Goal: Answer question/provide support: Share knowledge or assist other users

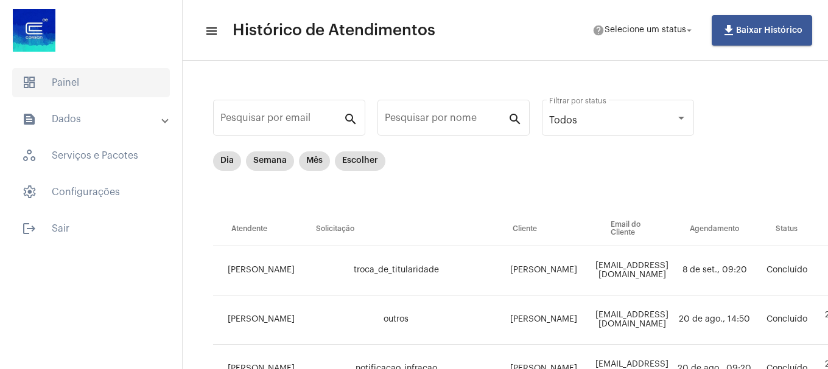
drag, startPoint x: 29, startPoint y: 102, endPoint x: 45, endPoint y: 83, distance: 24.6
click at [33, 95] on mat-list "dashboard Painel text_snippet_outlined Dados history_outlined Histórico schedul…" at bounding box center [91, 153] width 182 height 180
click at [45, 83] on span "dashboard Painel" at bounding box center [91, 82] width 158 height 29
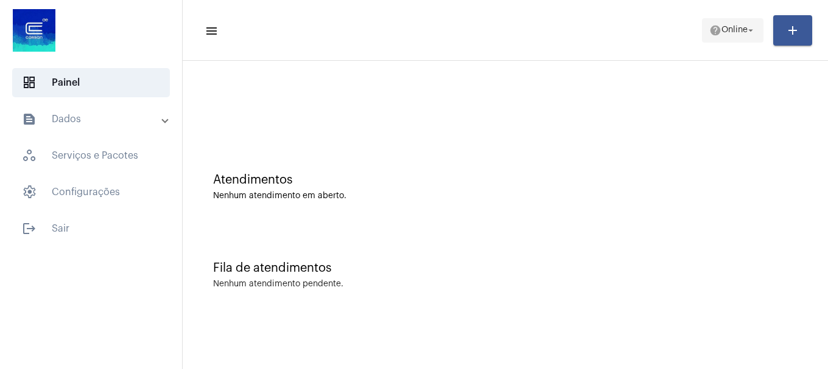
click at [712, 35] on mat-icon "help" at bounding box center [715, 30] width 12 height 12
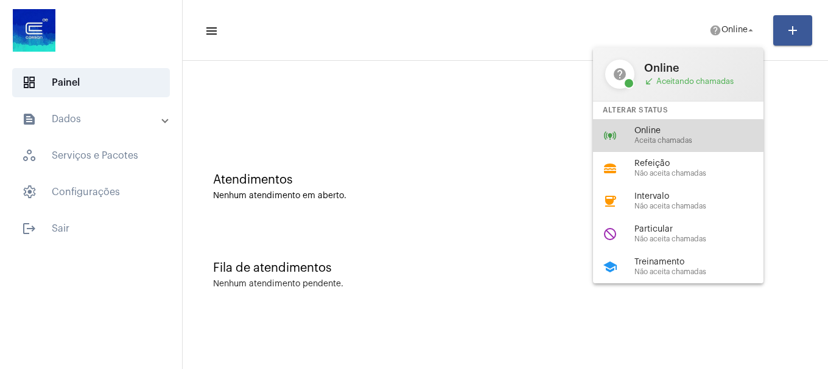
click at [657, 137] on span "Aceita chamadas" at bounding box center [703, 141] width 139 height 8
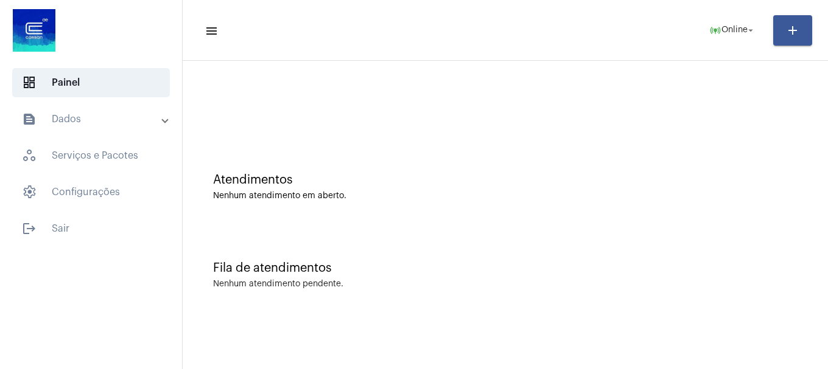
click at [374, 365] on mat-sidenav-content "menu online_prediction Online arrow_drop_down add Atendimentos Nenhum atendimen…" at bounding box center [505, 184] width 645 height 369
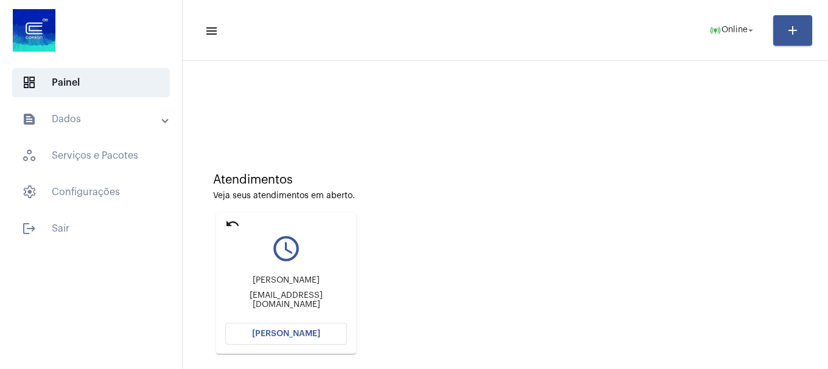
click at [550, 189] on div "Atendimentos Veja seus atendimentos em aberto." at bounding box center [505, 186] width 584 height 27
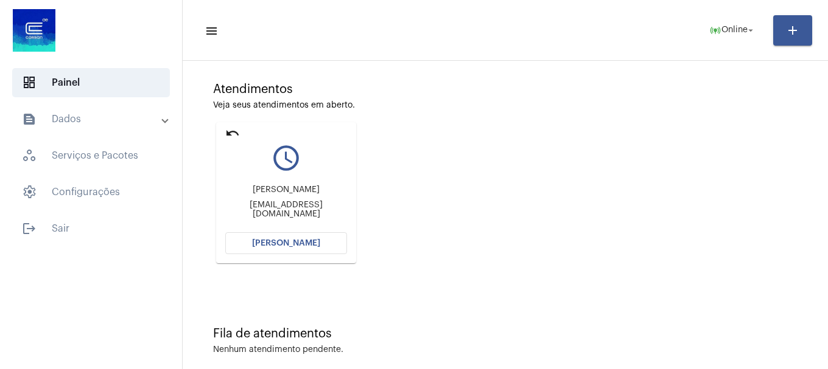
scroll to position [107, 0]
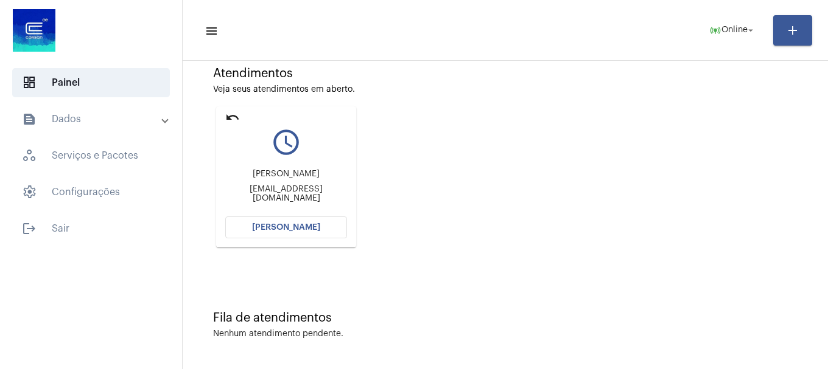
click at [326, 234] on button "[PERSON_NAME]" at bounding box center [286, 228] width 122 height 22
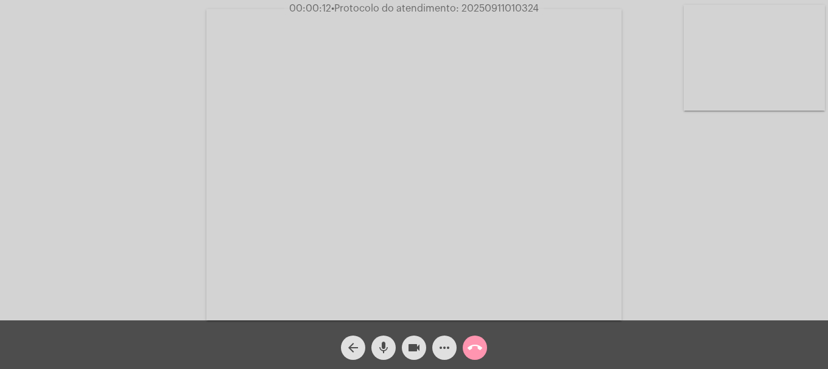
click at [782, 93] on video at bounding box center [754, 58] width 141 height 106
click at [550, 216] on video at bounding box center [529, 164] width 415 height 312
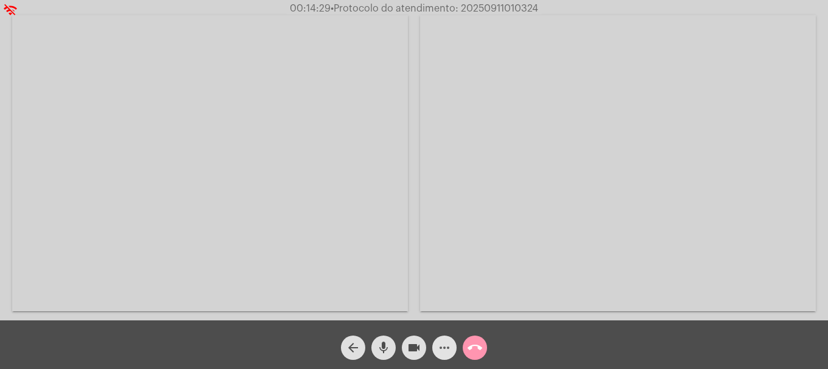
click at [439, 337] on span "more_horiz" at bounding box center [444, 348] width 15 height 24
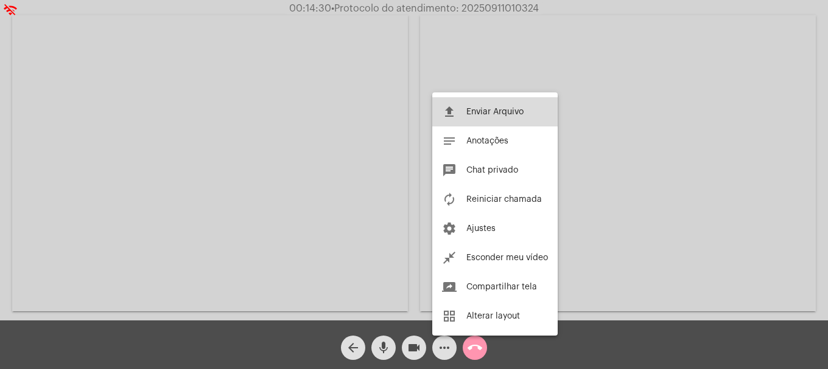
click at [467, 106] on button "file_upload Enviar Arquivo" at bounding box center [494, 111] width 125 height 29
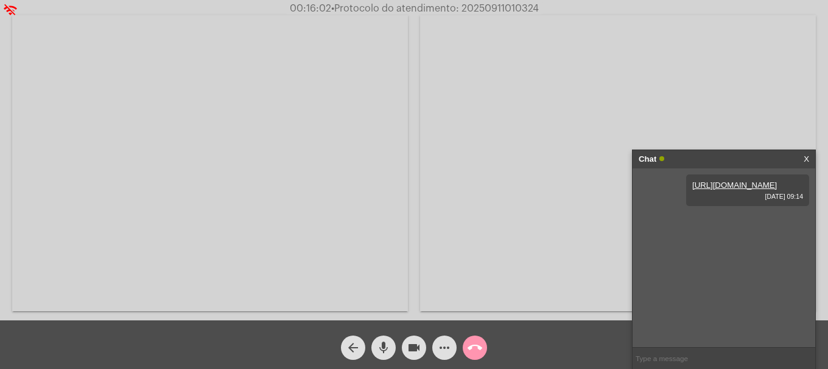
click at [418, 353] on mat-icon "videocam" at bounding box center [414, 348] width 15 height 15
click at [418, 349] on mat-icon "videocam_off" at bounding box center [414, 348] width 15 height 15
click at [564, 344] on div "arrow_back mic videocam more_horiz call_end" at bounding box center [414, 345] width 828 height 49
click at [326, 198] on video at bounding box center [210, 163] width 396 height 296
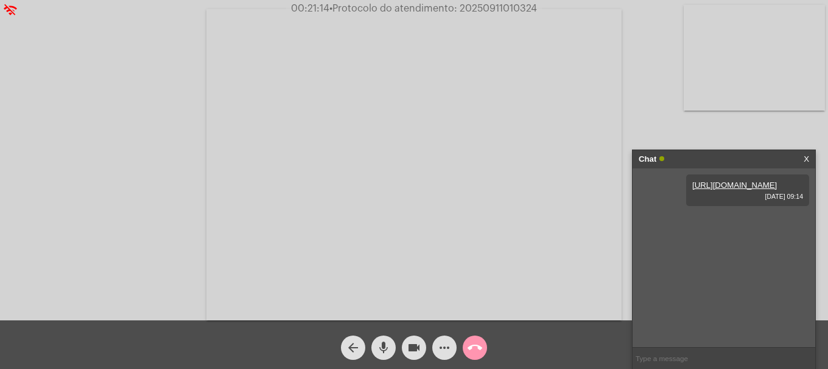
click at [716, 142] on div "Acessando Câmera e Microfone..." at bounding box center [413, 163] width 825 height 321
click at [502, 8] on span "• Protocolo do atendimento: 20250911010324" at bounding box center [436, 9] width 208 height 10
copy span "20250911010324"
click at [730, 359] on input "text" at bounding box center [723, 358] width 183 height 21
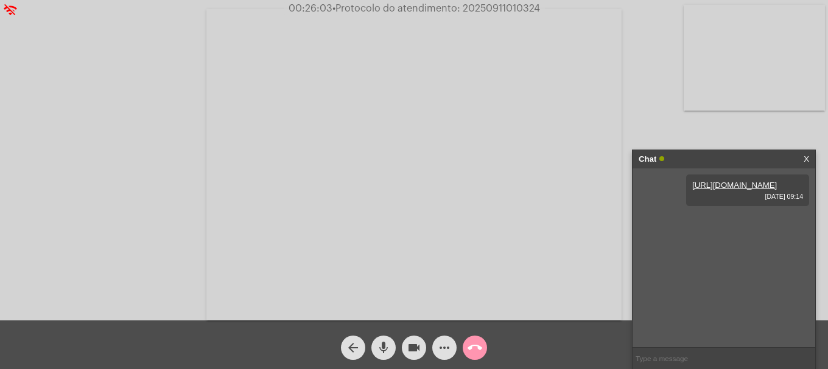
paste input "20250911010324"
type input "20250911010324"
click at [467, 348] on mat-icon "call_end" at bounding box center [474, 348] width 15 height 15
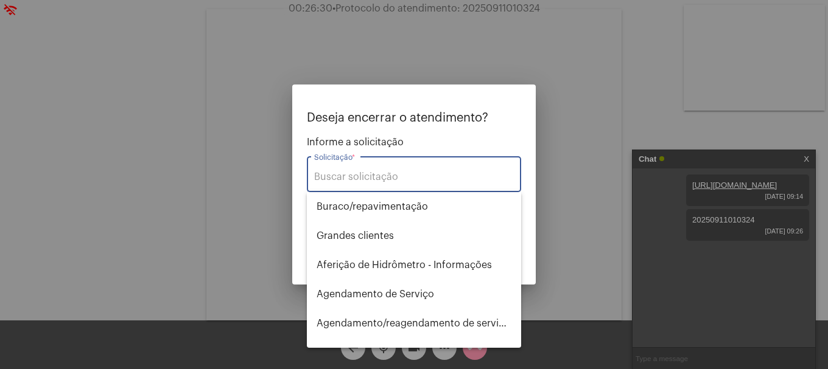
click at [351, 174] on input "Solicitação *" at bounding box center [414, 177] width 200 height 11
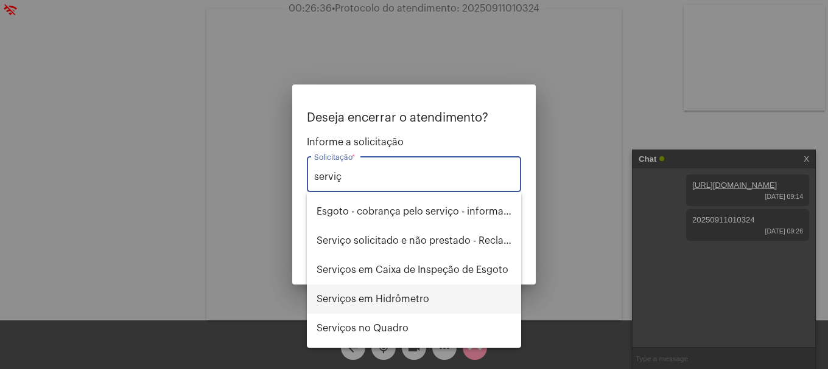
scroll to position [78, 0]
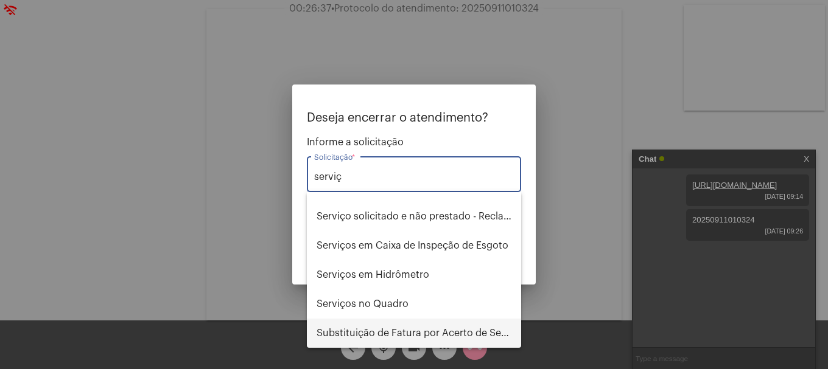
click at [434, 334] on span "Substituição de Fatura por Acerto de Serviço" at bounding box center [414, 333] width 195 height 29
type input "Substituição de Fatura por Acerto de Serviço"
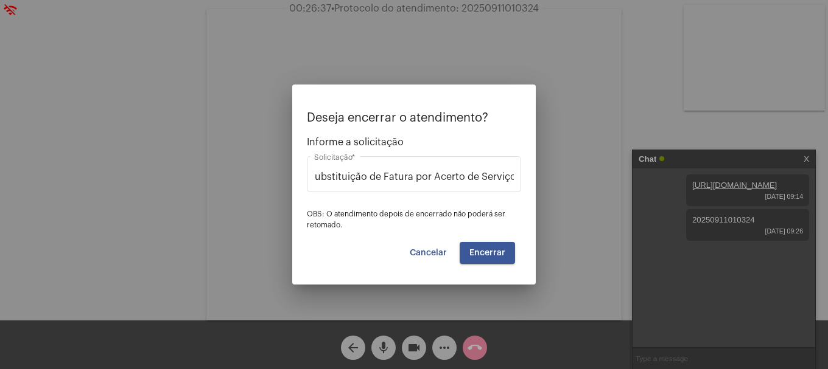
scroll to position [0, 0]
click at [499, 240] on div "Deseja encerrar o atendimento? Informe a solicitação Substituição de Fatura por…" at bounding box center [414, 187] width 214 height 153
click at [497, 242] on button "Encerrar" at bounding box center [487, 253] width 55 height 22
click at [495, 247] on button "Encerrar" at bounding box center [487, 253] width 55 height 22
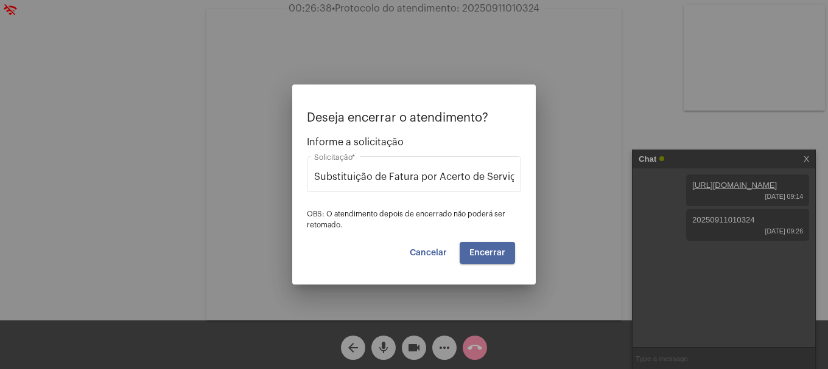
click at [495, 247] on button "Encerrar" at bounding box center [487, 253] width 55 height 22
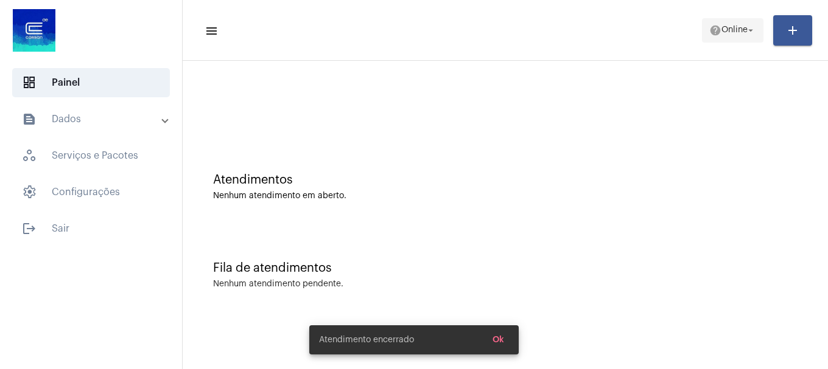
click at [714, 33] on mat-icon "help" at bounding box center [715, 30] width 12 height 12
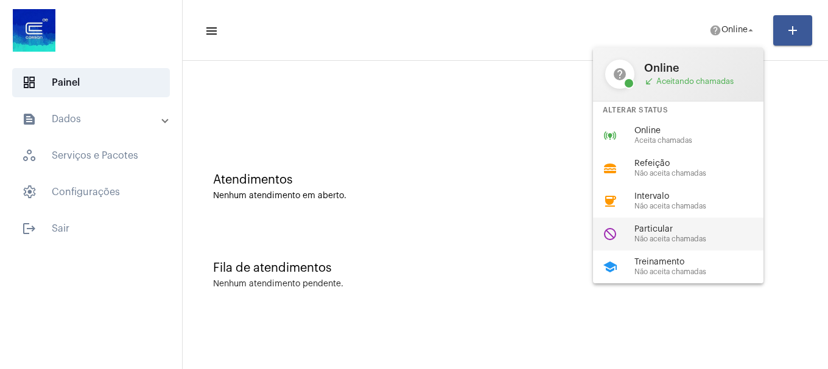
click at [670, 247] on div "do_not_disturb Particular Não aceita chamadas" at bounding box center [688, 234] width 190 height 33
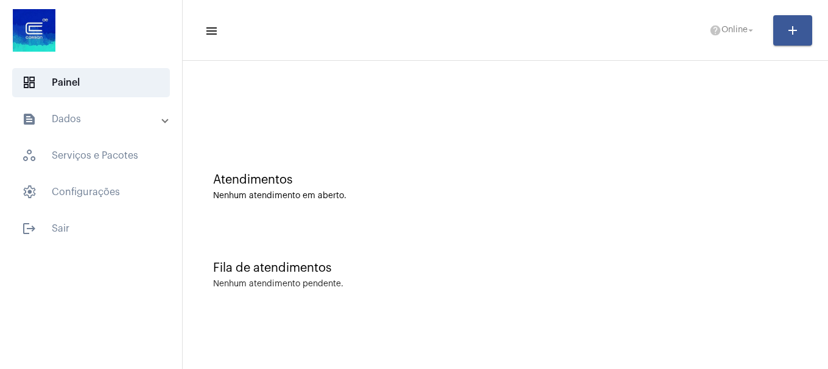
click at [670, 247] on div "Fila de atendimentos Nenhum atendimento pendente." at bounding box center [505, 269] width 633 height 88
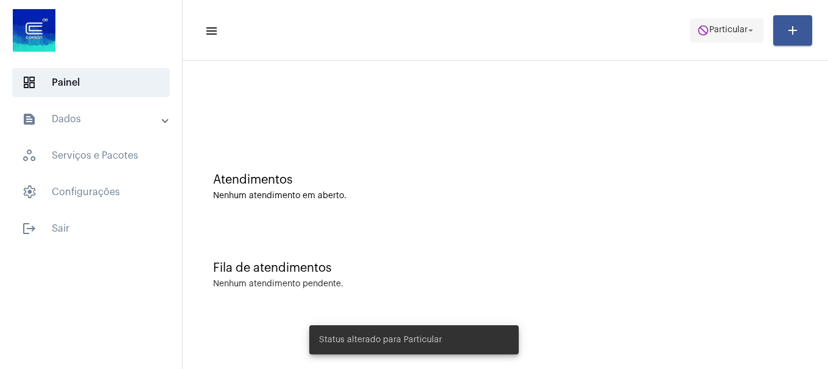
click at [724, 37] on span "do_not_disturb Particular arrow_drop_down" at bounding box center [726, 30] width 59 height 22
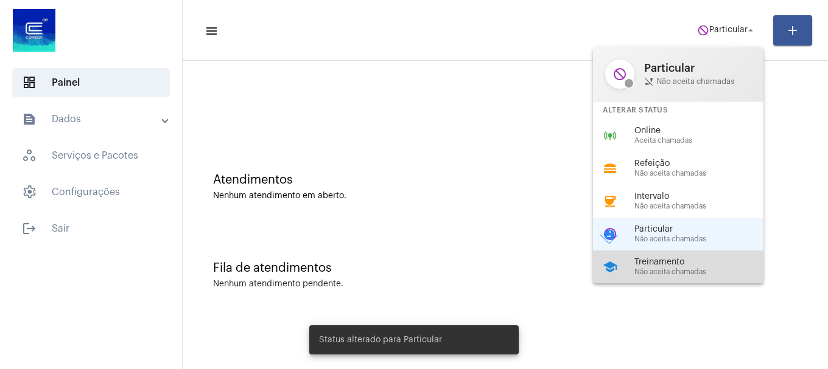
click at [687, 271] on span "Não aceita chamadas" at bounding box center [703, 272] width 139 height 8
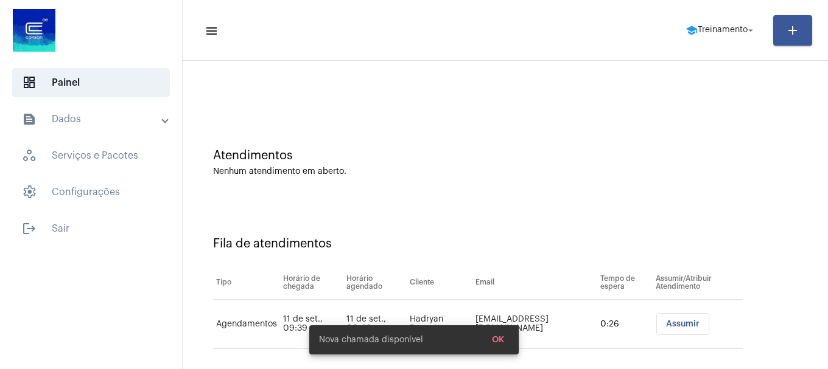
scroll to position [37, 0]
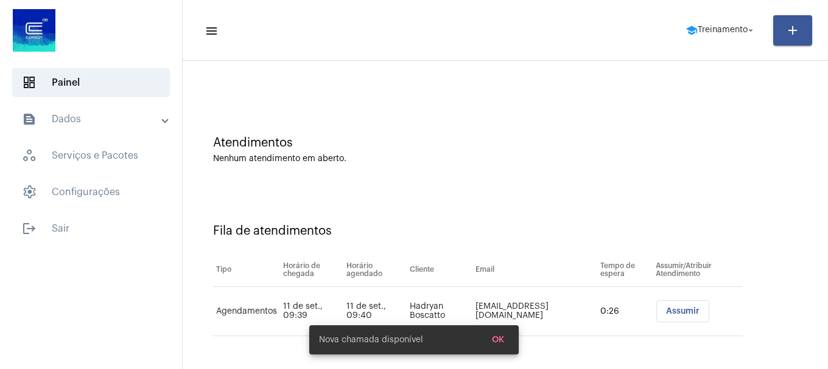
click at [528, 231] on div "Fila de atendimentos" at bounding box center [505, 231] width 584 height 13
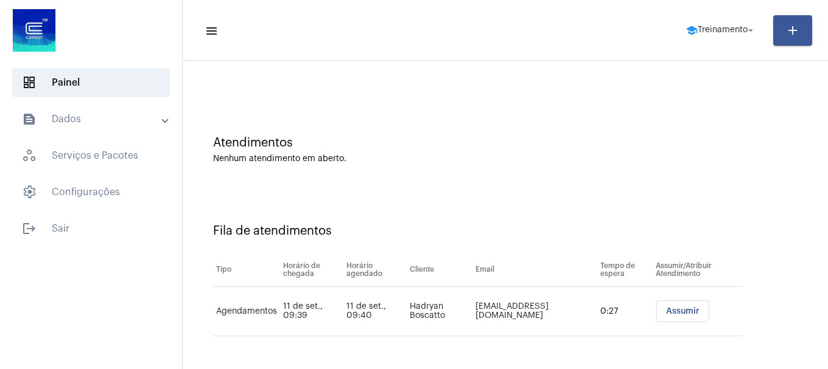
click at [514, 204] on div "Fila de atendimentos Tipo Horário de chegada Horário agendado Cliente Email Tem…" at bounding box center [505, 275] width 633 height 175
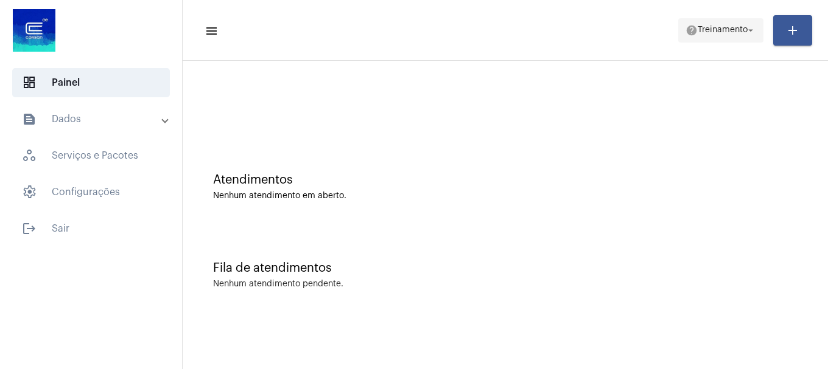
click at [703, 35] on span "help Treinamento arrow_drop_down" at bounding box center [720, 30] width 71 height 22
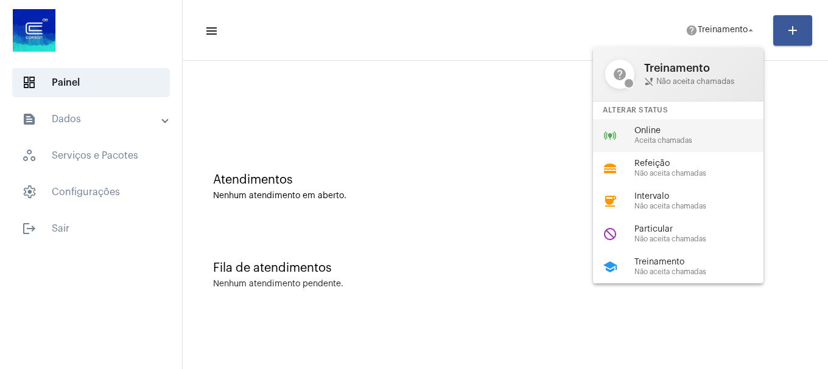
click at [686, 132] on span "Online" at bounding box center [703, 131] width 139 height 9
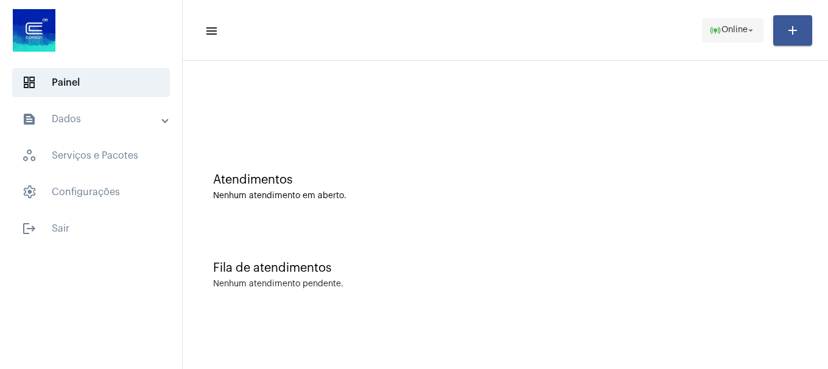
click at [724, 41] on button "online_prediction Online arrow_drop_down" at bounding box center [732, 30] width 61 height 24
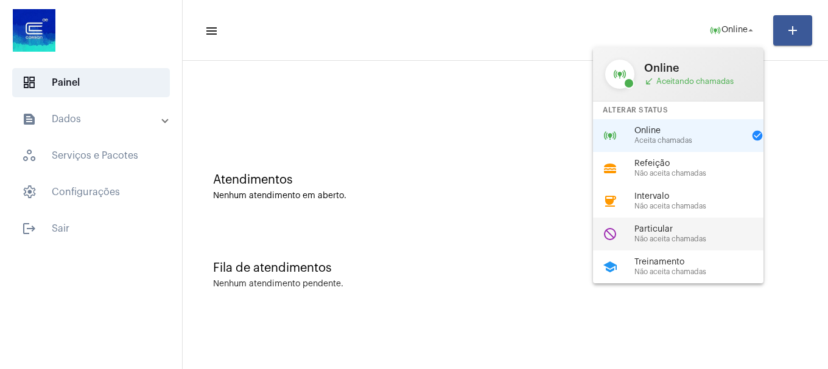
click at [687, 221] on div "do_not_disturb Particular Não aceita chamadas" at bounding box center [688, 234] width 190 height 33
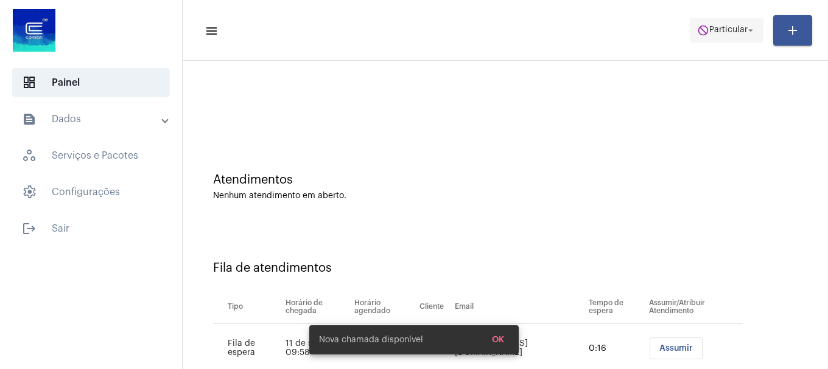
click at [718, 38] on span "do_not_disturb Particular arrow_drop_down" at bounding box center [726, 30] width 59 height 22
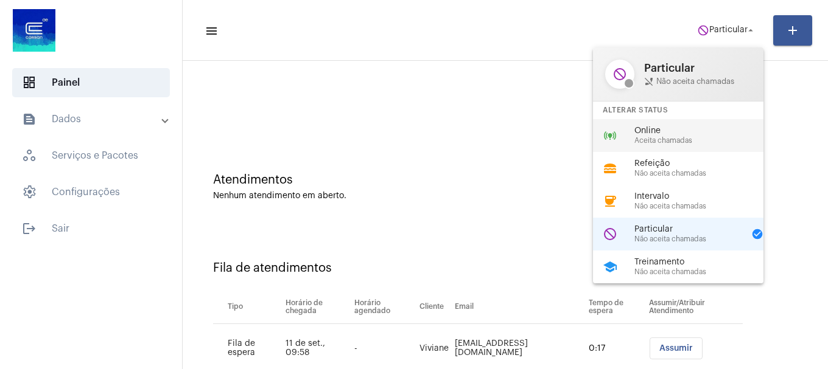
click at [696, 130] on span "Online" at bounding box center [703, 131] width 139 height 9
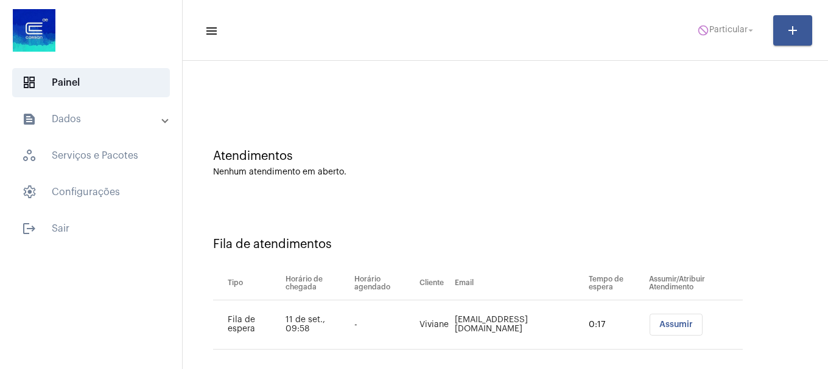
scroll to position [37, 0]
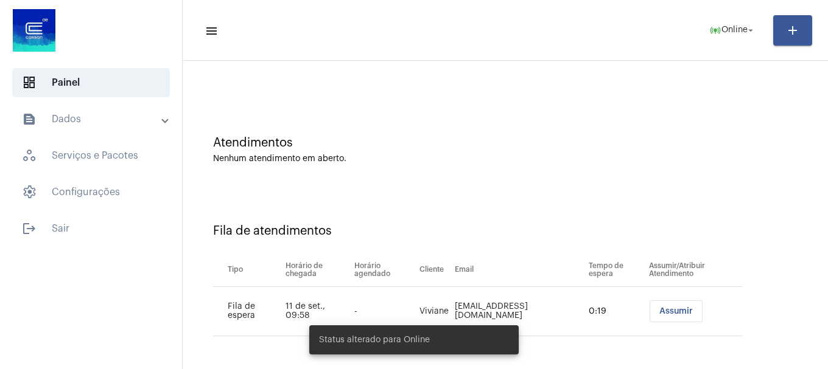
click at [659, 315] on span "Assumir" at bounding box center [675, 311] width 33 height 9
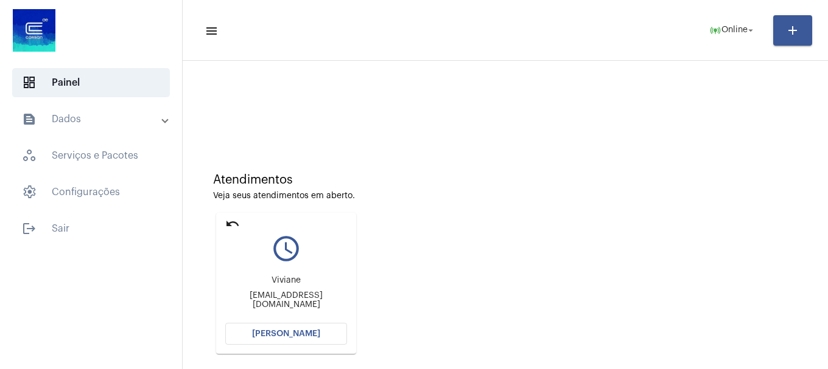
drag, startPoint x: 274, startPoint y: 324, endPoint x: 236, endPoint y: 250, distance: 83.6
click at [275, 324] on button "[PERSON_NAME]" at bounding box center [286, 334] width 122 height 22
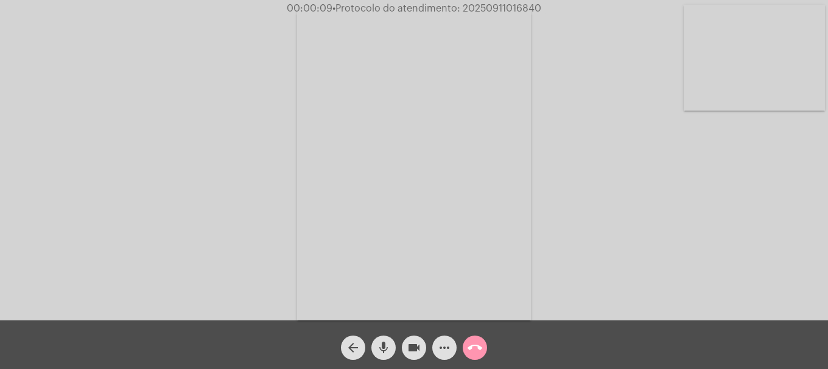
click at [389, 345] on mat-icon "mic" at bounding box center [383, 348] width 15 height 15
click at [388, 345] on mat-icon "mic_off" at bounding box center [383, 348] width 15 height 15
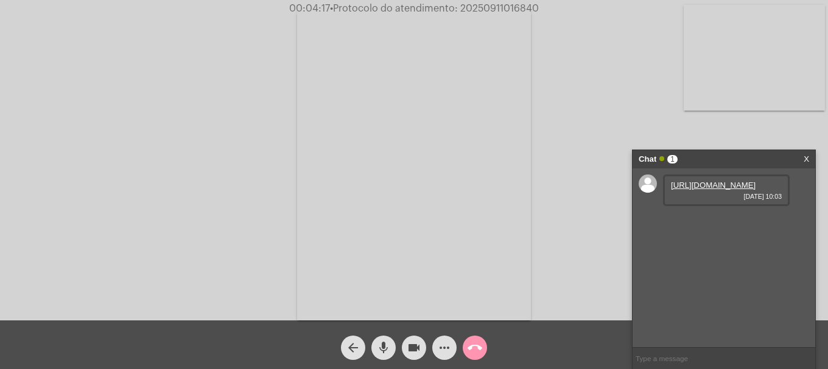
click at [726, 185] on link "https://neft-transfer-bucket.s3.amazonaws.com/temp-5870f118-cf76-da92-3fa6-d4f7…" at bounding box center [713, 185] width 85 height 9
click at [546, 99] on div "Acessando Câmera e Microfone..." at bounding box center [413, 163] width 825 height 321
click at [693, 225] on link "https://neft-transfer-bucket.s3.amazonaws.com/temp-cff79197-6acf-5fdb-eb7c-4bf9…" at bounding box center [713, 219] width 85 height 9
drag, startPoint x: 469, startPoint y: 4, endPoint x: 452, endPoint y: 92, distance: 89.3
click at [452, 92] on app-call "00:07:08 • Protocolo do atendimento: 20250911016840 Acessando Câmera e Microfon…" at bounding box center [414, 184] width 828 height 369
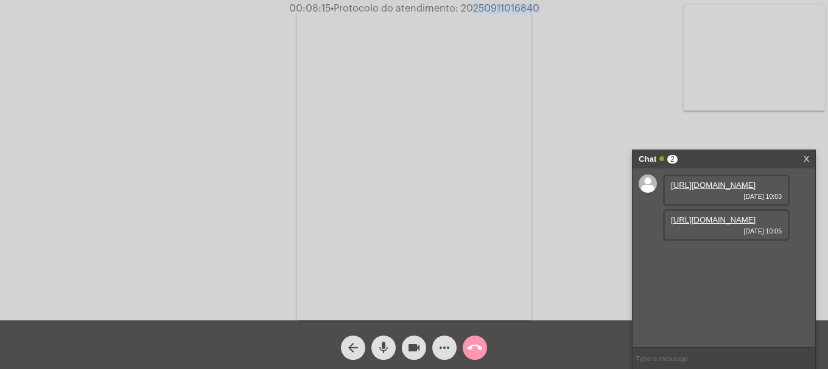
click at [489, 127] on video at bounding box center [414, 165] width 234 height 312
click at [438, 24] on video at bounding box center [564, 163] width 396 height 296
click at [456, 10] on span "• Protocolo do atendimento: 20250911016840" at bounding box center [434, 9] width 209 height 10
click at [112, 147] on video at bounding box center [161, 163] width 141 height 188
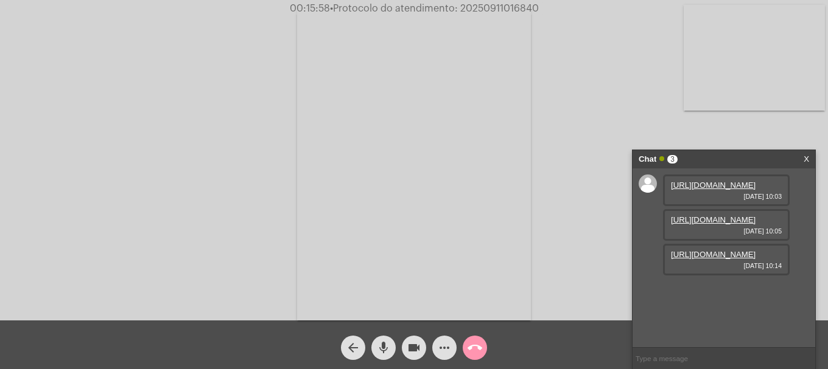
click at [716, 259] on link "https://neft-transfer-bucket.s3.amazonaws.com/temp-65fd7e4c-32de-099d-3e0a-a4b2…" at bounding box center [713, 254] width 85 height 9
click at [412, 345] on mat-icon "videocam" at bounding box center [414, 348] width 15 height 15
click at [395, 345] on button "mic" at bounding box center [383, 348] width 24 height 24
click at [383, 357] on span "mic_off" at bounding box center [383, 348] width 15 height 24
click at [397, 351] on div "mic" at bounding box center [383, 345] width 30 height 30
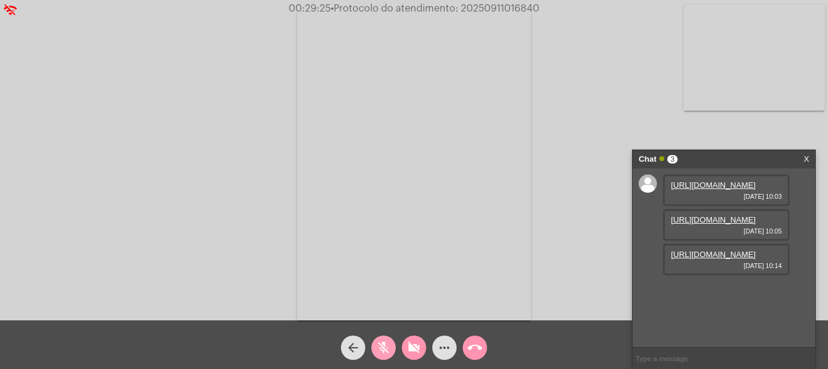
click at [380, 355] on mat-icon "mic_off" at bounding box center [383, 348] width 15 height 15
click at [396, 351] on div "mic" at bounding box center [383, 345] width 30 height 30
click at [402, 350] on button "videocam_off" at bounding box center [414, 348] width 24 height 24
click at [391, 351] on button "mic_off" at bounding box center [383, 348] width 24 height 24
click at [409, 352] on mat-icon "videocam" at bounding box center [414, 348] width 15 height 15
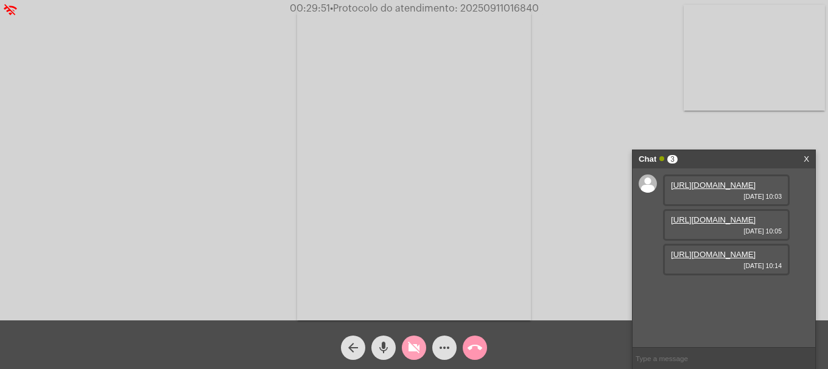
click at [387, 352] on mat-icon "mic" at bounding box center [383, 348] width 15 height 15
click at [409, 347] on mat-icon "videocam_off" at bounding box center [414, 348] width 15 height 15
click at [380, 346] on mat-icon "mic_off" at bounding box center [383, 348] width 15 height 15
click at [724, 86] on video at bounding box center [754, 58] width 141 height 106
click at [493, 9] on span "• Protocolo do atendimento: 20250911016840" at bounding box center [435, 9] width 209 height 10
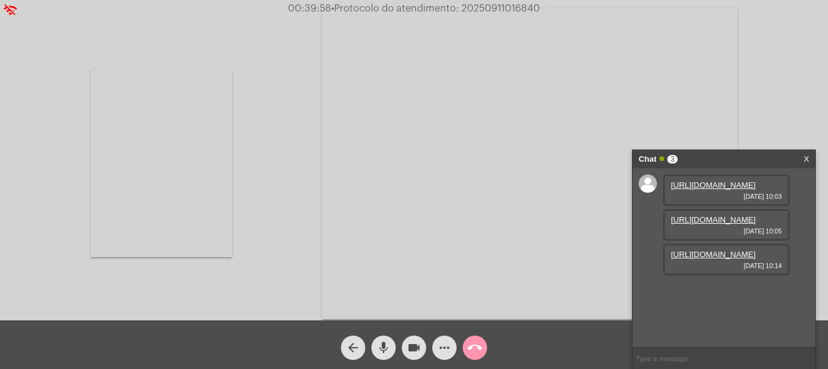
click at [493, 9] on span "• Protocolo do atendimento: 20250911016840" at bounding box center [435, 9] width 209 height 10
copy span "20250911016840"
click at [174, 239] on video at bounding box center [161, 163] width 141 height 188
click at [778, 52] on video at bounding box center [754, 58] width 141 height 106
drag, startPoint x: 499, startPoint y: 2, endPoint x: 492, endPoint y: 8, distance: 9.5
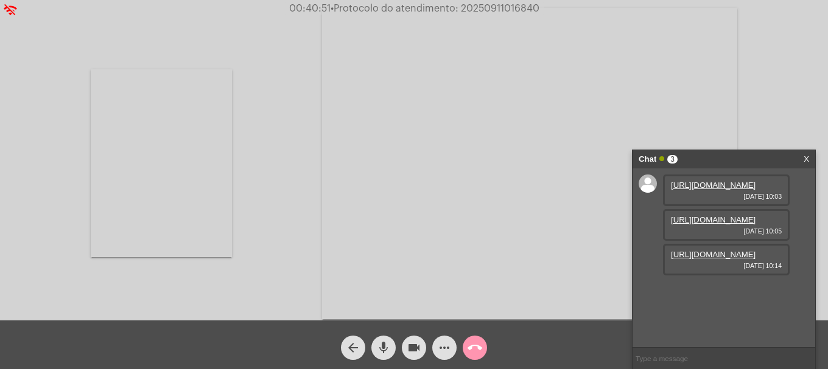
click at [492, 8] on span "• Protocolo do atendimento: 20250911016840" at bounding box center [435, 9] width 209 height 10
copy span "20250911016840"
click at [704, 368] on input "text" at bounding box center [723, 358] width 183 height 21
paste input "20250911016840"
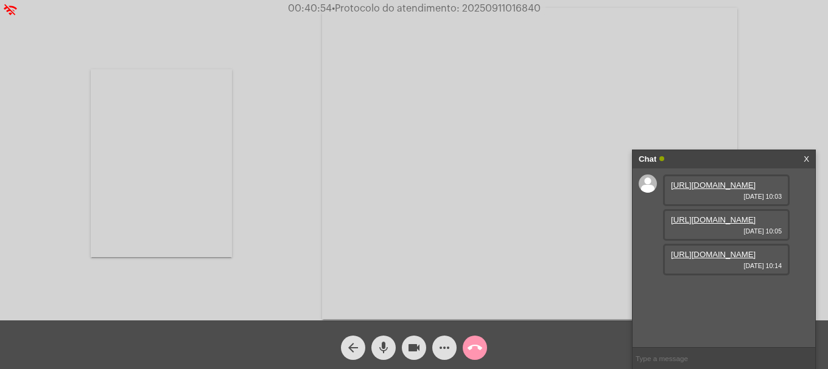
type input "20250911016840"
click at [480, 349] on mat-icon "call_end" at bounding box center [474, 348] width 15 height 15
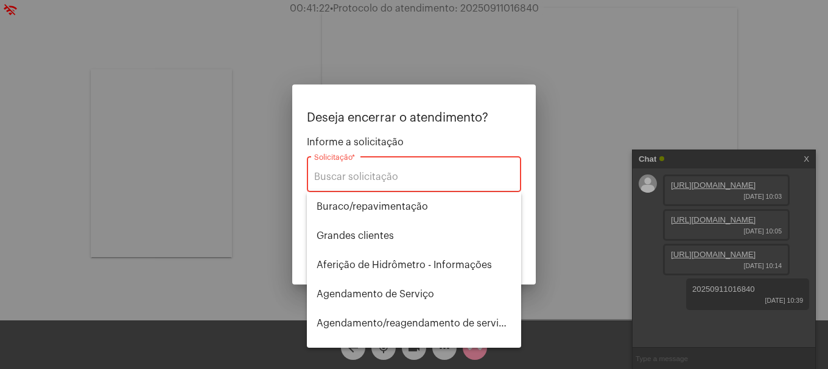
click at [450, 164] on div "Solicitação *" at bounding box center [414, 173] width 200 height 38
type input "p"
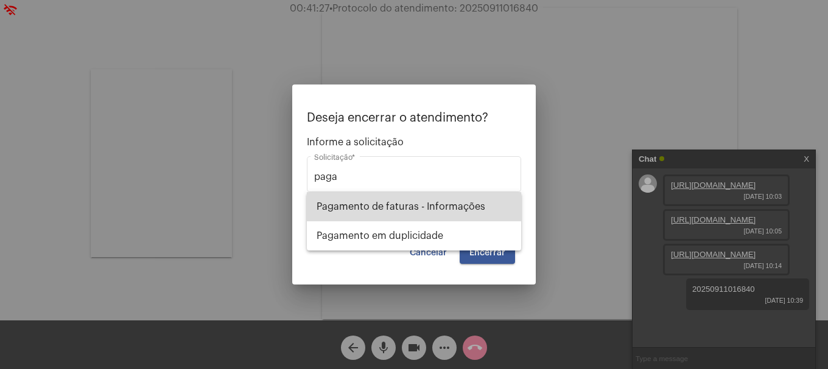
click at [433, 204] on span "Pagamento de faturas - Informações" at bounding box center [414, 206] width 195 height 29
type input "Pagamento de faturas - Informações"
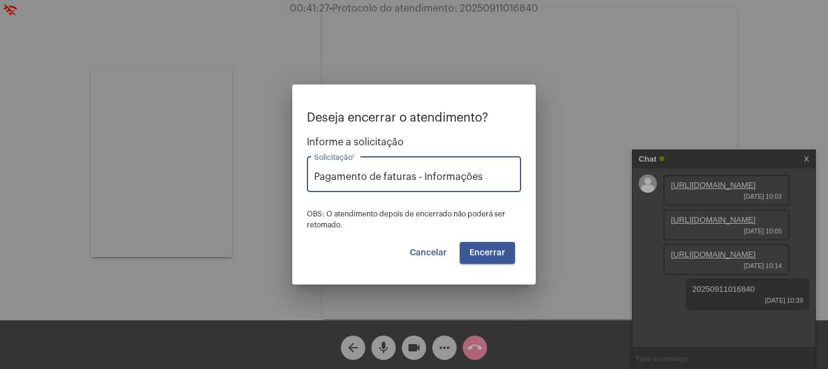
click at [494, 255] on span "Encerrar" at bounding box center [487, 253] width 36 height 9
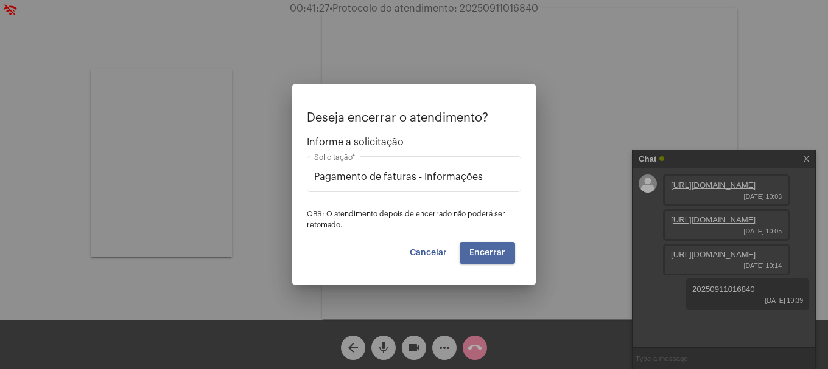
click at [494, 255] on span "Encerrar" at bounding box center [487, 253] width 36 height 9
click at [494, 255] on video at bounding box center [529, 164] width 415 height 312
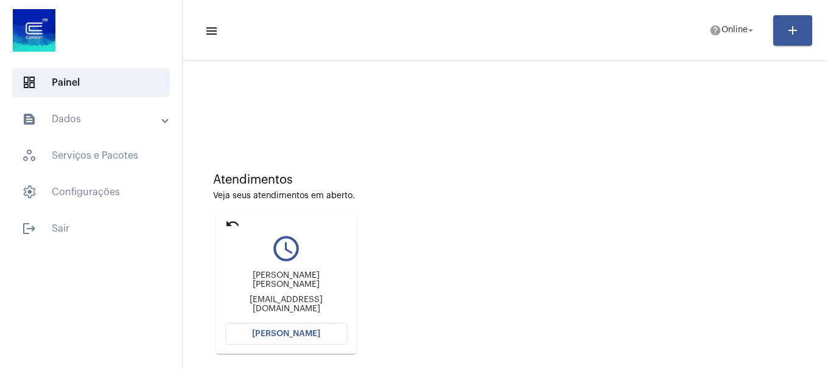
click at [226, 223] on mat-icon "undo" at bounding box center [232, 224] width 15 height 15
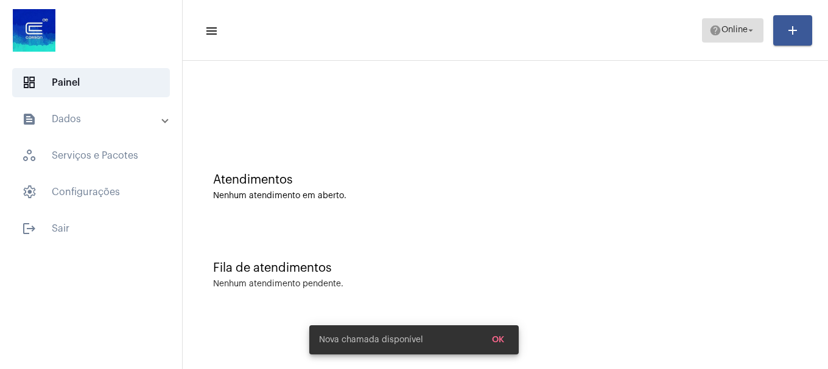
click at [745, 31] on mat-icon "arrow_drop_down" at bounding box center [750, 30] width 11 height 11
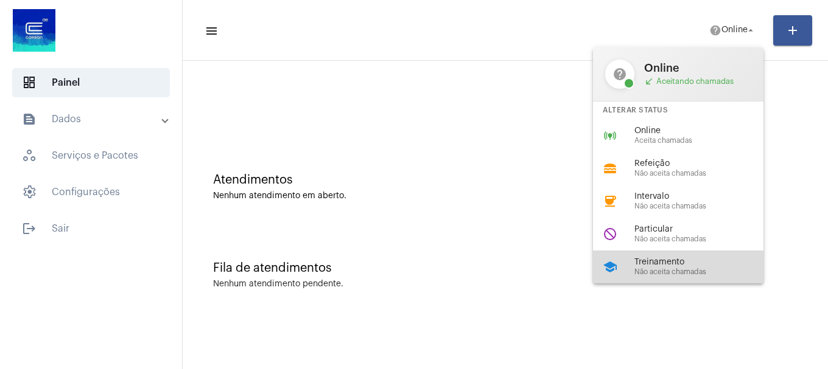
click at [690, 278] on div "school Treinamento Não aceita chamadas" at bounding box center [688, 267] width 190 height 33
